Goal: Information Seeking & Learning: Check status

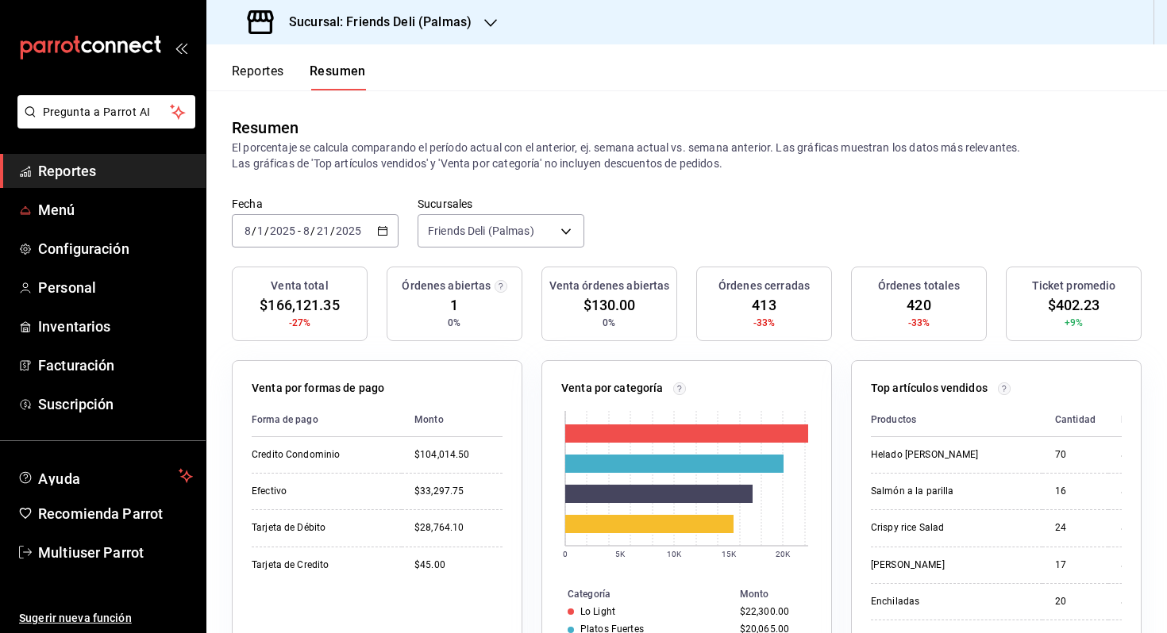
scroll to position [495, 0]
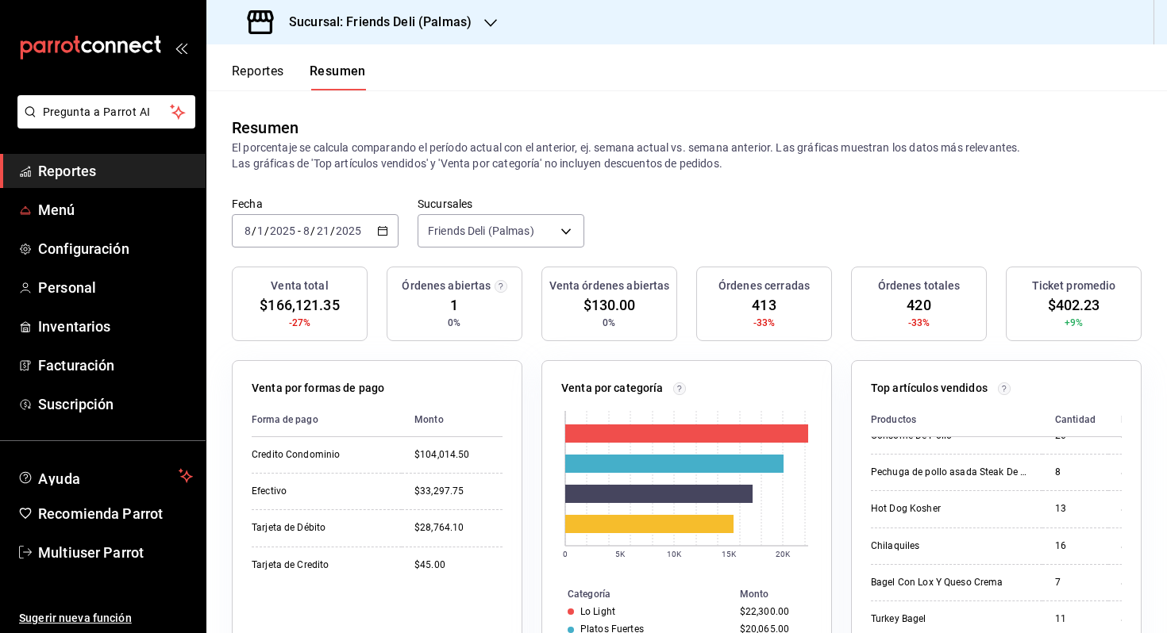
click at [180, 204] on span "Menú" at bounding box center [115, 209] width 155 height 21
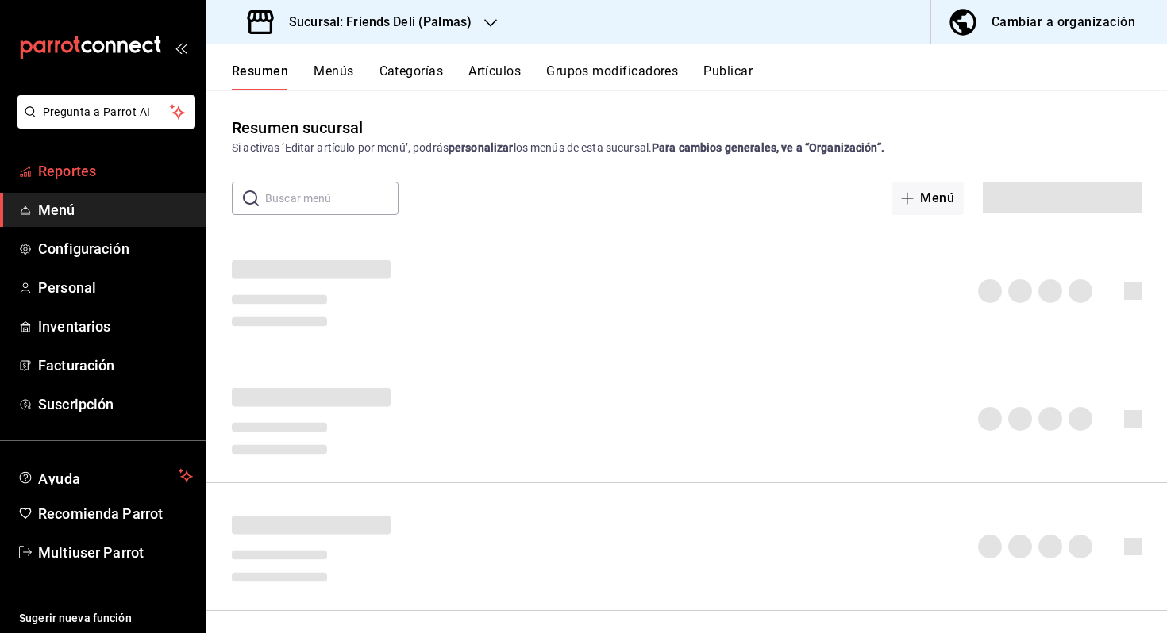
click at [101, 171] on span "Reportes" at bounding box center [115, 170] width 155 height 21
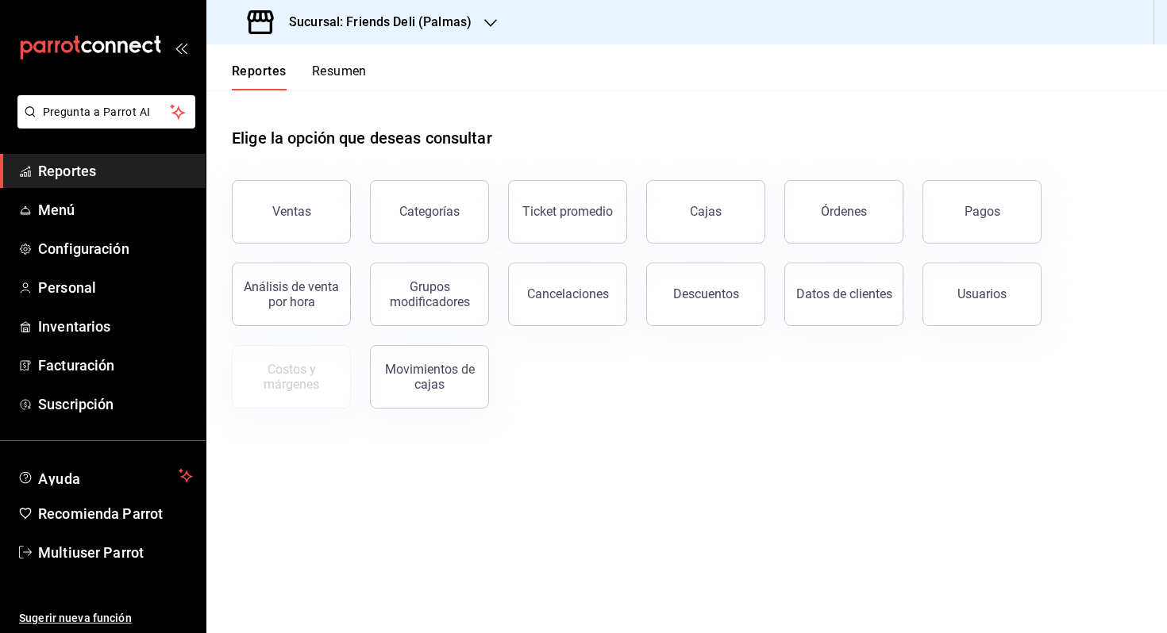
click at [334, 75] on button "Resumen" at bounding box center [339, 77] width 55 height 27
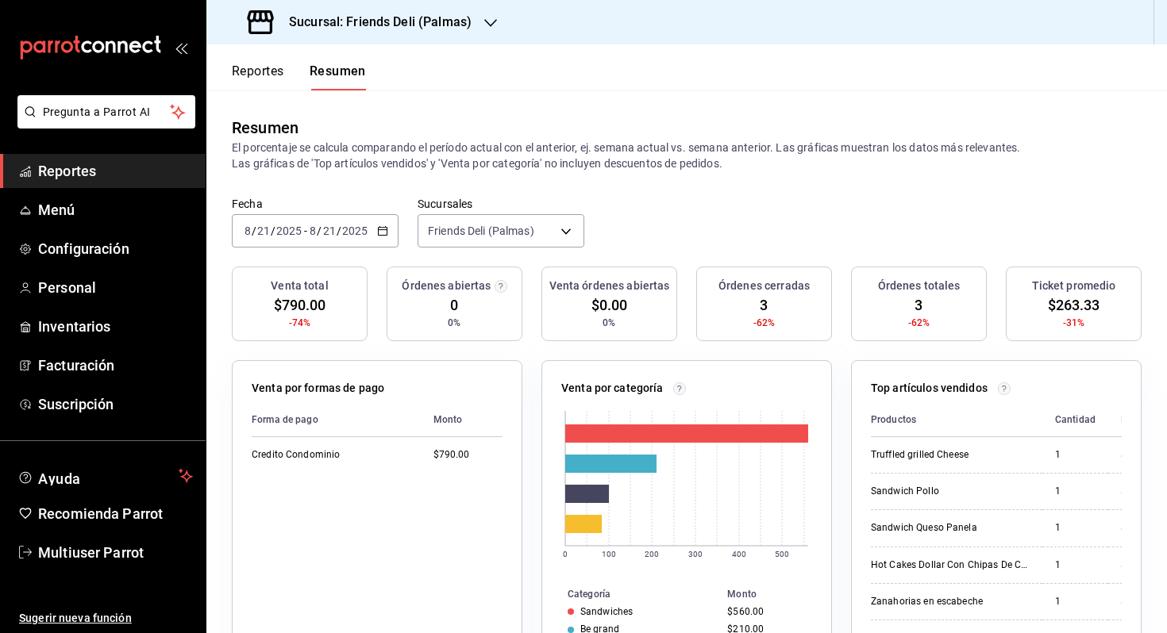
click at [317, 231] on span "/" at bounding box center [319, 231] width 5 height 13
click at [304, 269] on li "Hoy" at bounding box center [307, 279] width 148 height 36
click at [479, 236] on body "Pregunta a Parrot AI Reportes Menú Configuración Personal Inventarios Facturaci…" at bounding box center [583, 316] width 1167 height 633
click at [551, 256] on div at bounding box center [583, 316] width 1167 height 633
click at [518, 273] on div "Órdenes abiertas 0 0%" at bounding box center [455, 304] width 136 height 75
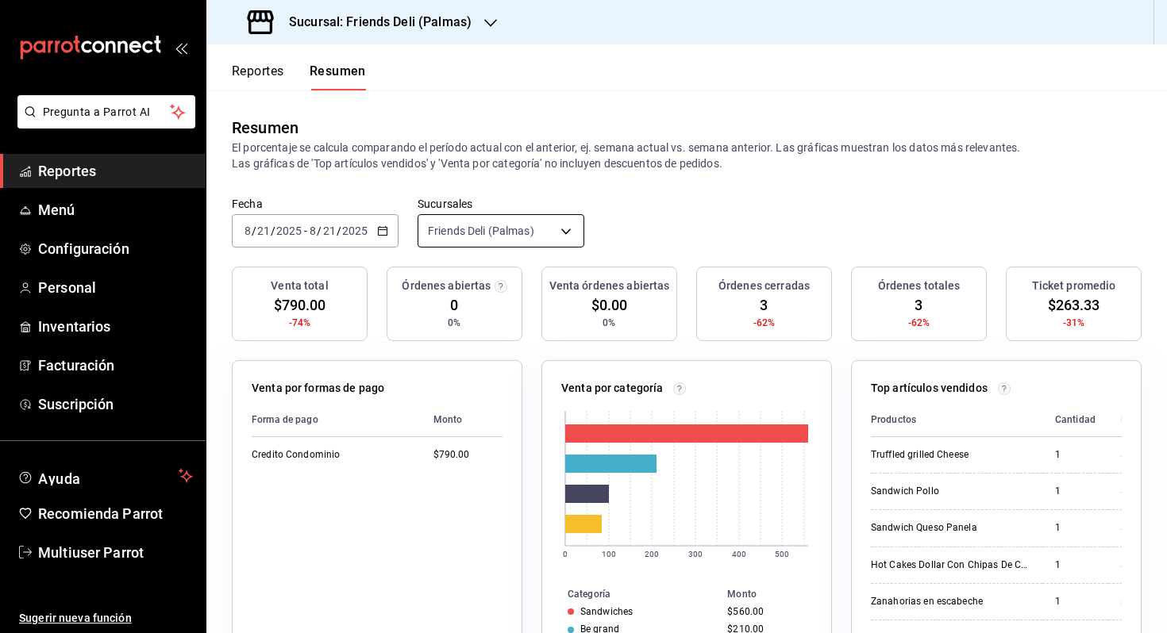
click at [548, 245] on body "Pregunta a Parrot AI Reportes Menú Configuración Personal Inventarios Facturaci…" at bounding box center [583, 316] width 1167 height 633
click at [502, 294] on span "Ver todas" at bounding box center [516, 288] width 122 height 17
type input "[object Object],[object Object]"
checkbox input "true"
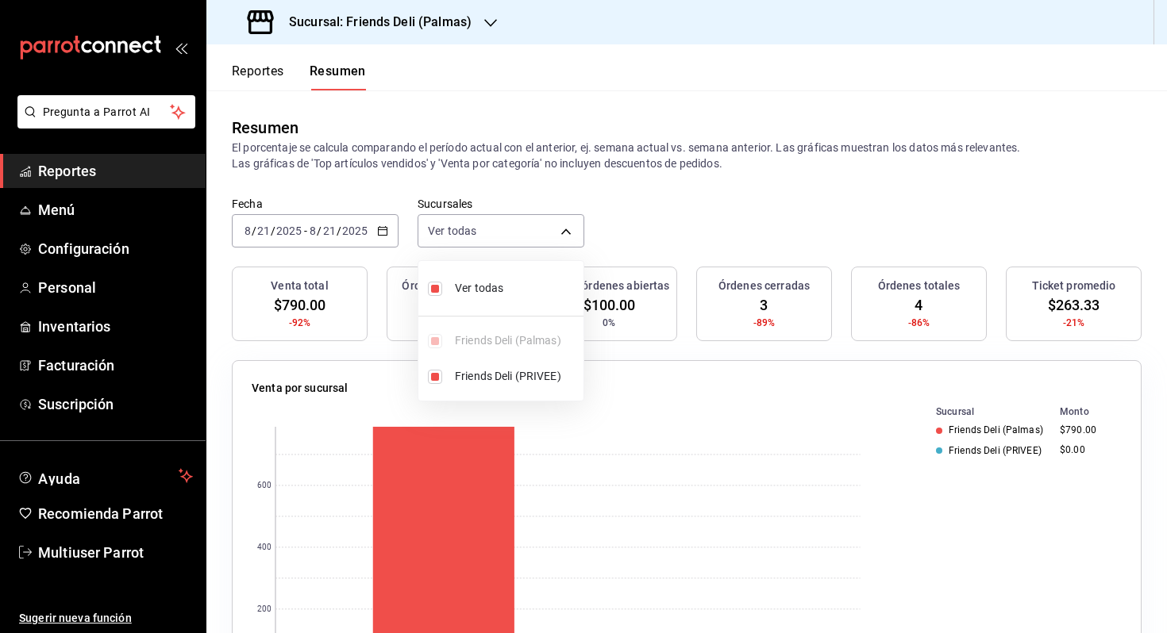
click at [667, 221] on div at bounding box center [583, 316] width 1167 height 633
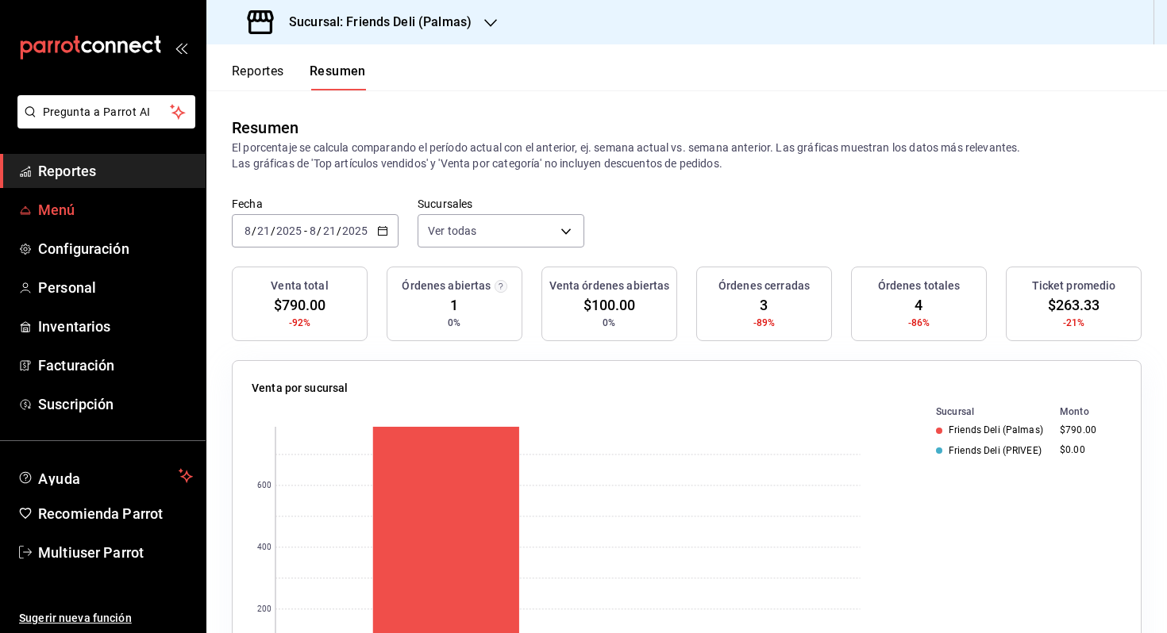
click at [140, 212] on span "Menú" at bounding box center [115, 209] width 155 height 21
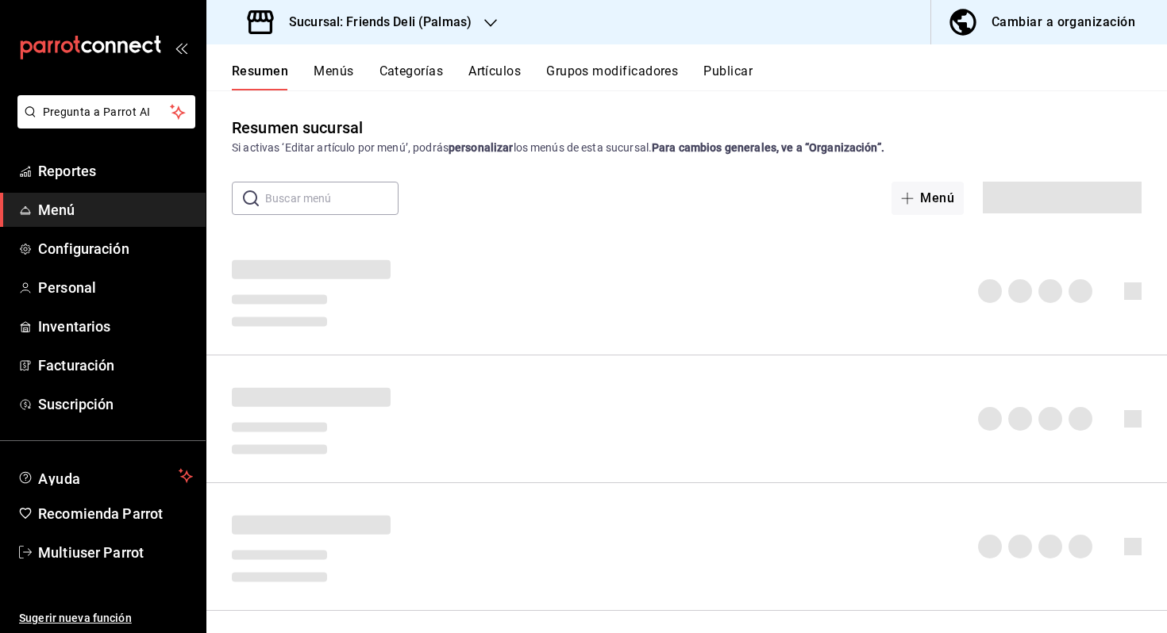
click at [86, 132] on li "Pregunta a Parrot AI" at bounding box center [102, 124] width 193 height 59
click at [83, 160] on span "Reportes" at bounding box center [115, 170] width 155 height 21
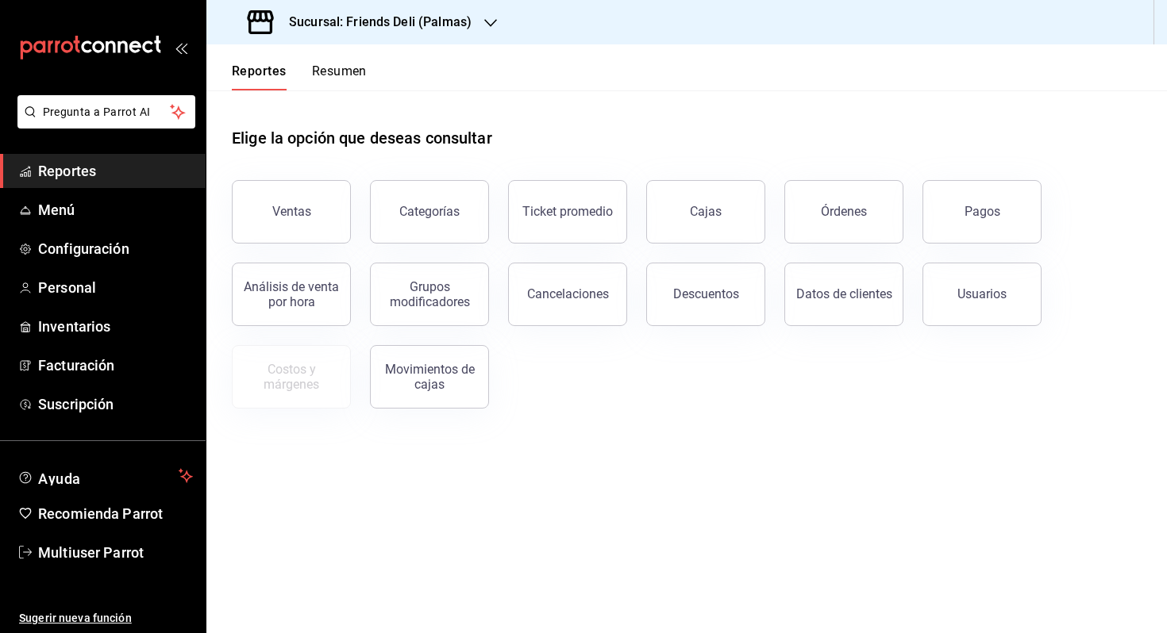
click at [344, 74] on button "Resumen" at bounding box center [339, 77] width 55 height 27
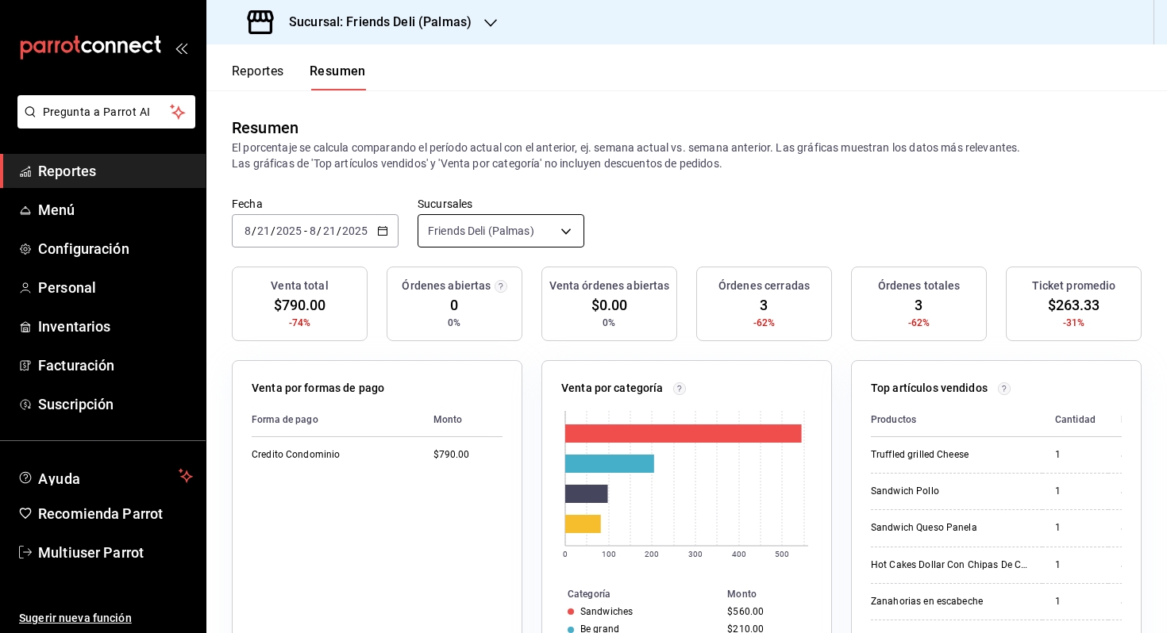
click at [504, 237] on body "Pregunta a Parrot AI Reportes Menú Configuración Personal Inventarios Facturaci…" at bounding box center [583, 316] width 1167 height 633
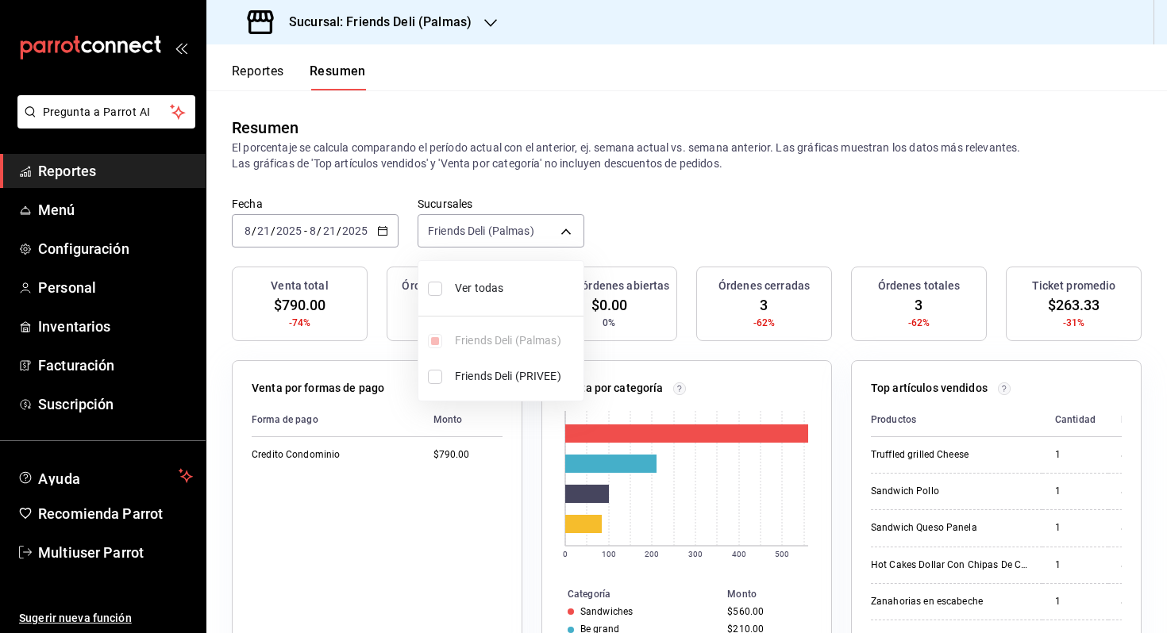
click at [539, 287] on span "Ver todas" at bounding box center [516, 288] width 122 height 17
type input "[object Object],[object Object]"
checkbox input "true"
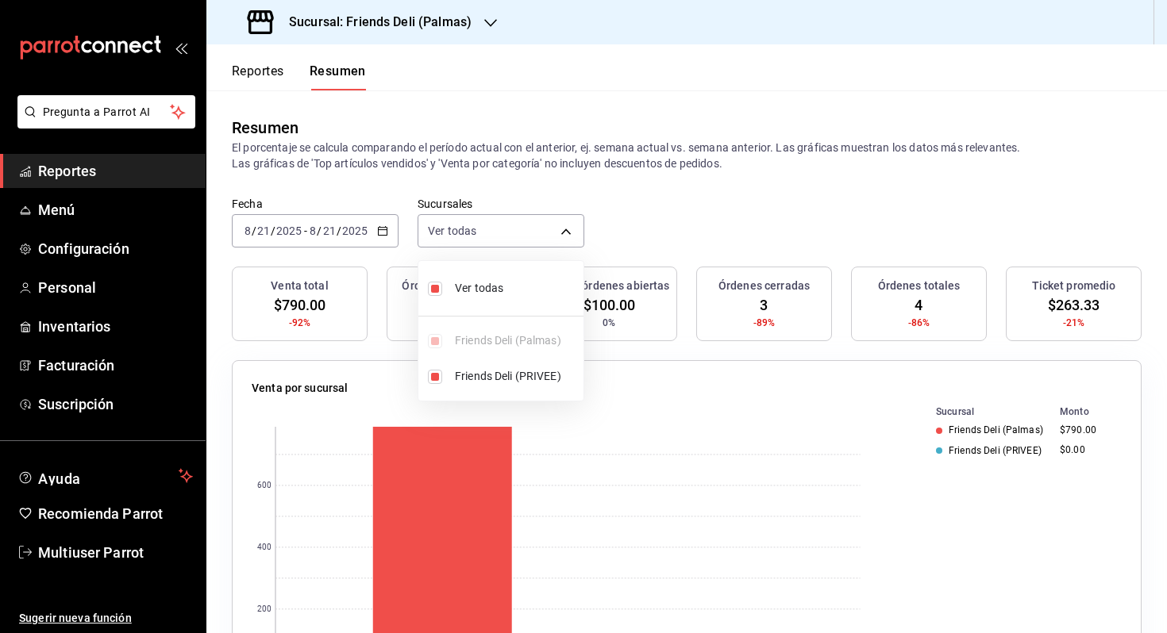
click at [676, 225] on div at bounding box center [583, 316] width 1167 height 633
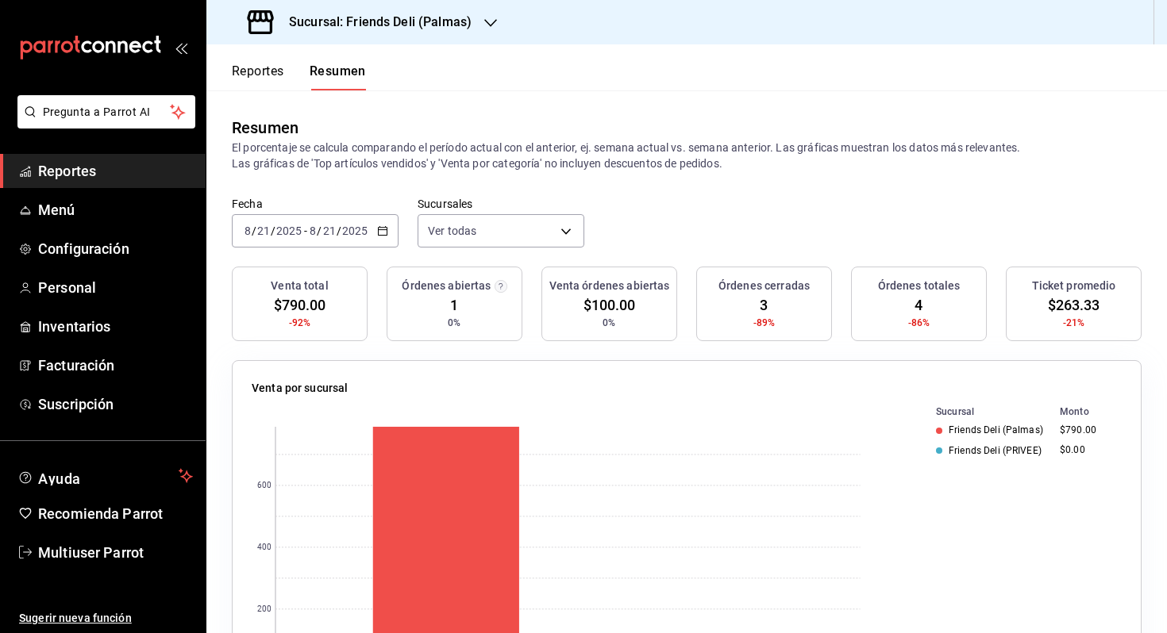
click at [394, 222] on div "[DATE] [DATE] - [DATE] [DATE]" at bounding box center [315, 230] width 167 height 33
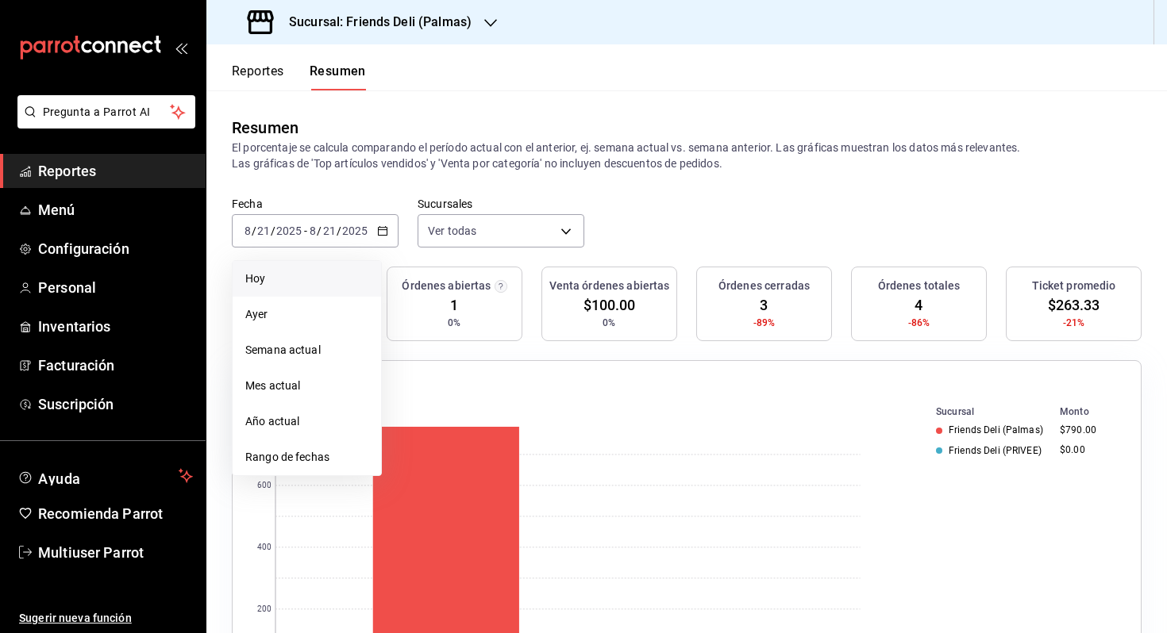
click at [325, 276] on span "Hoy" at bounding box center [306, 279] width 123 height 17
